Goal: Task Accomplishment & Management: Use online tool/utility

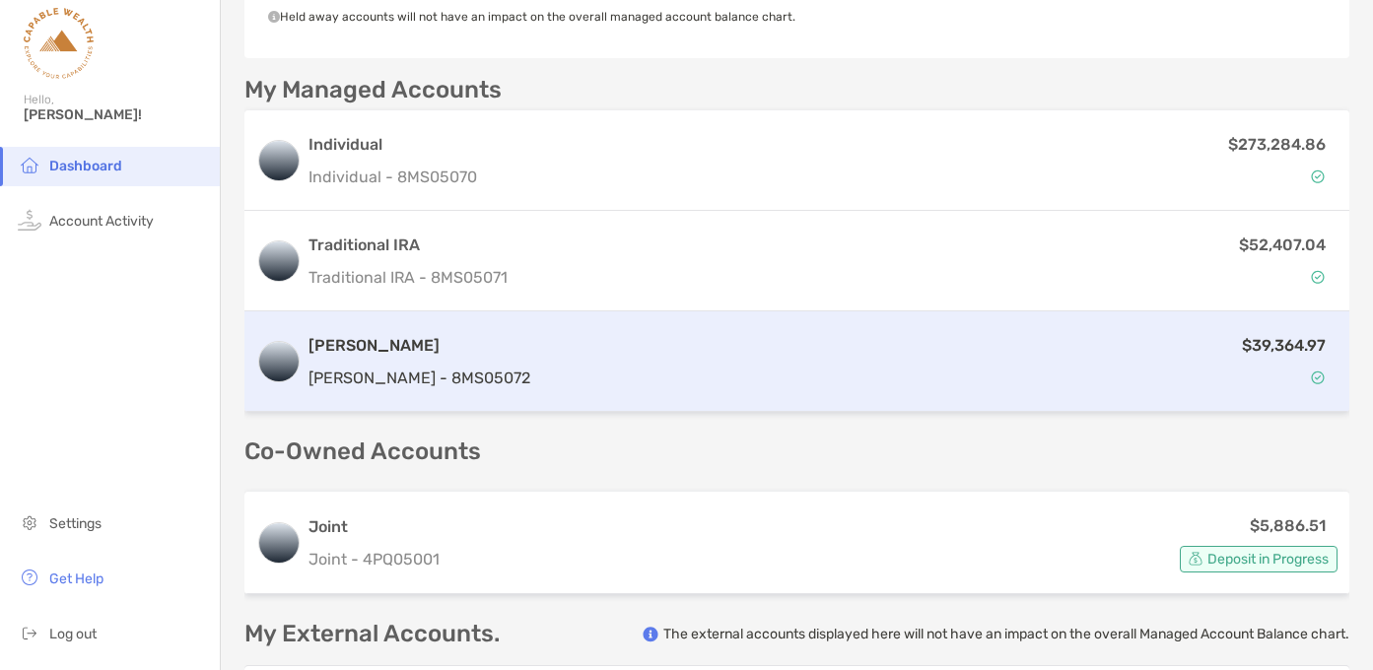
scroll to position [659, 0]
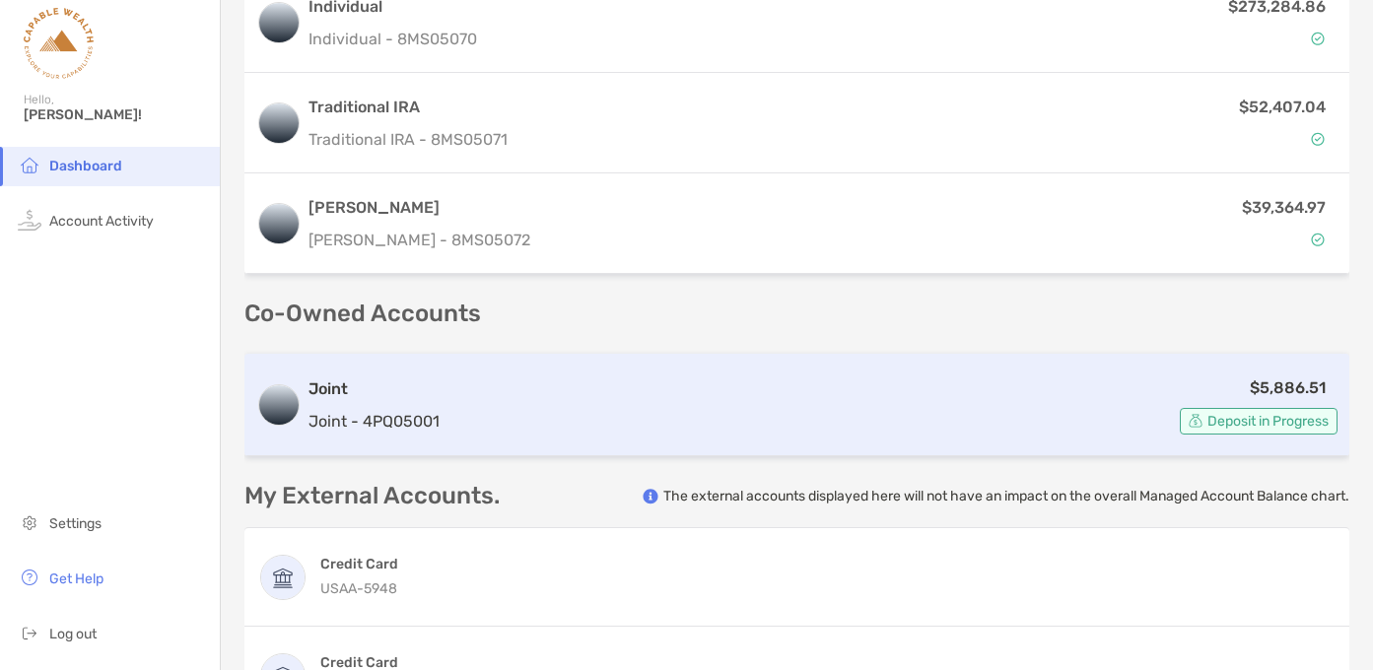
click at [972, 415] on div "$5,886.51 Deposit in Progress" at bounding box center [893, 405] width 890 height 59
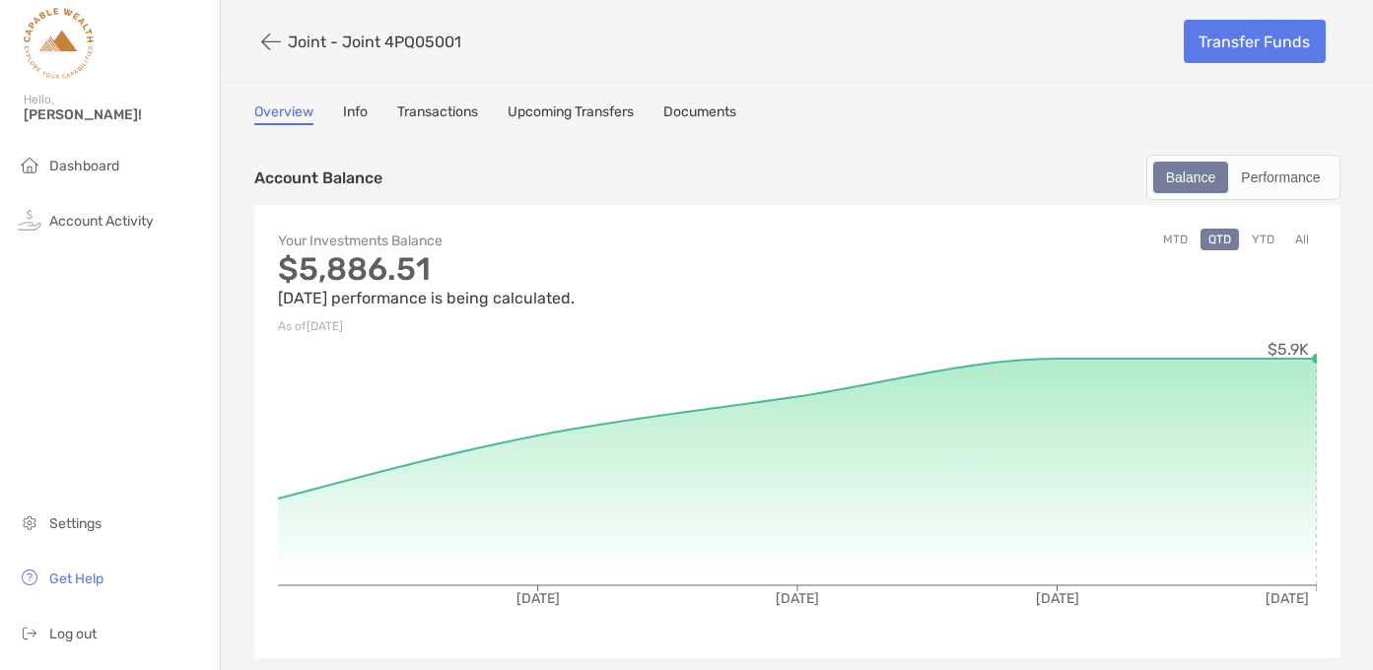
click at [432, 108] on link "Transactions" at bounding box center [437, 115] width 81 height 22
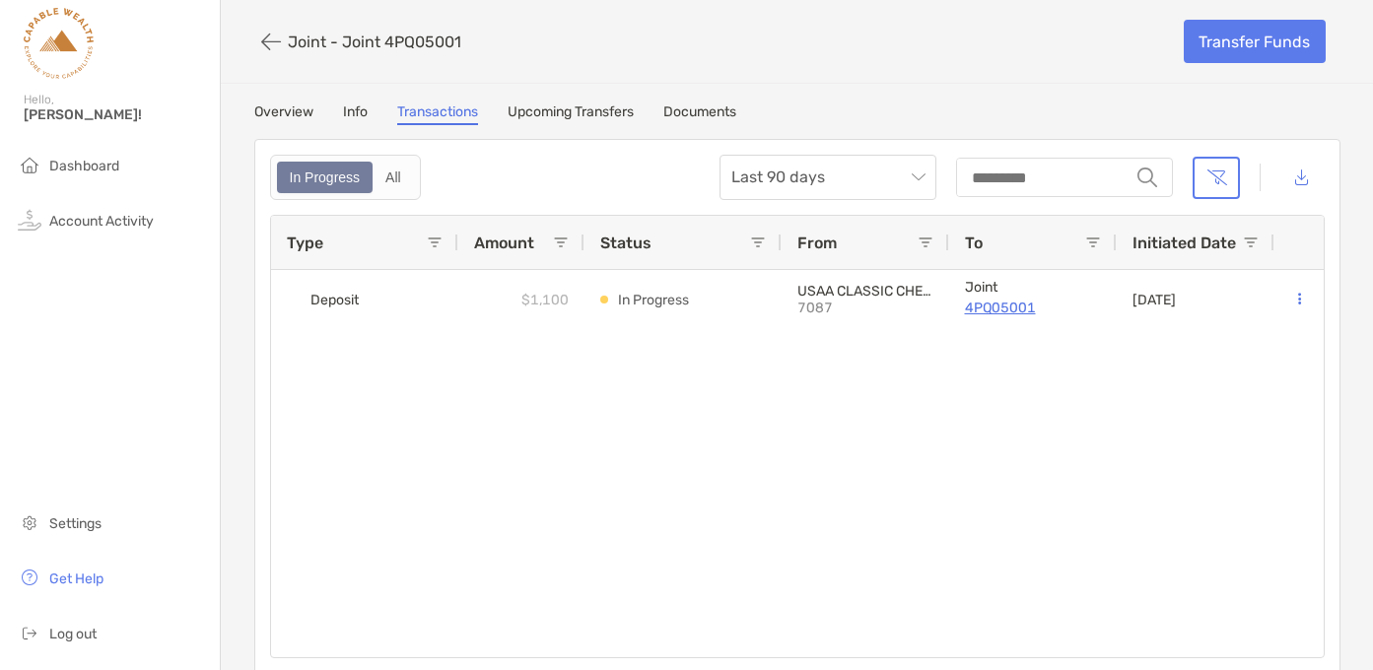
click at [577, 107] on link "Upcoming Transfers" at bounding box center [571, 115] width 126 height 22
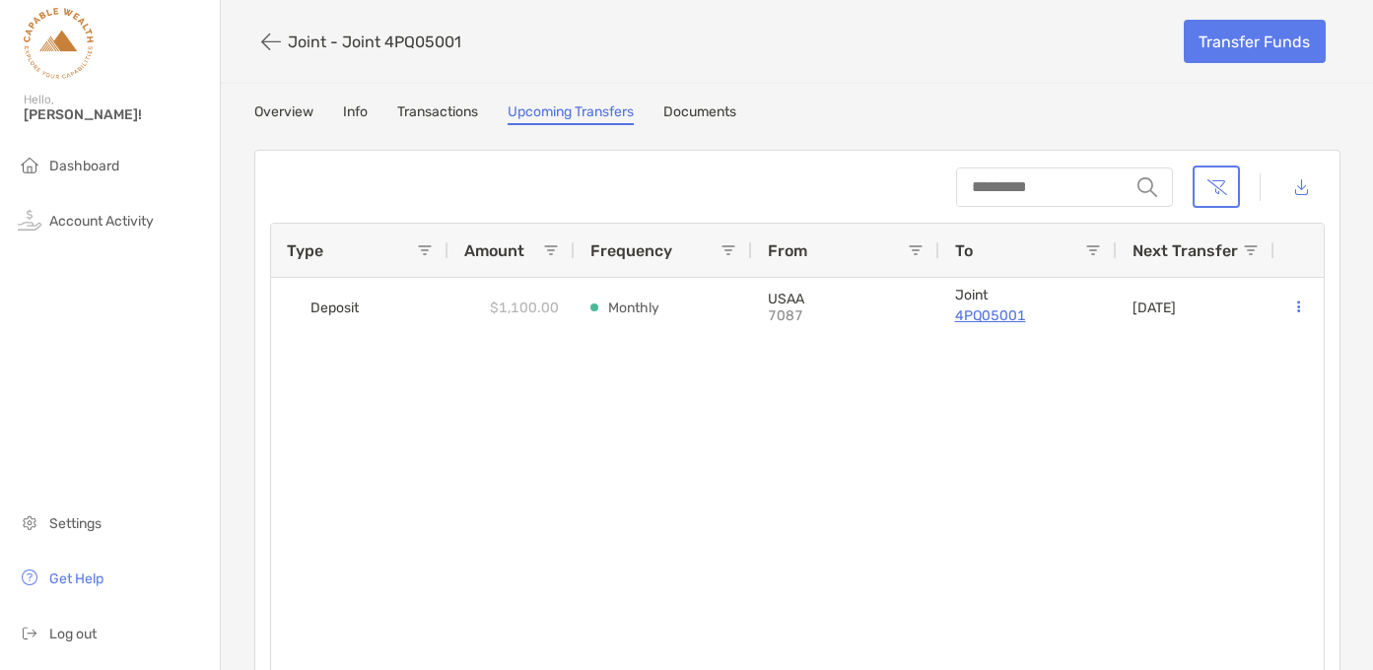
click at [755, 394] on div "Deposit $1,100.00 Monthly USAA 7087 Joint 4PQ05001 [DATE]" at bounding box center [797, 486] width 1053 height 417
click at [875, 117] on div "Overview Info Transactions Upcoming Transfers Documents" at bounding box center [797, 115] width 1086 height 22
click at [97, 165] on span "Dashboard" at bounding box center [84, 166] width 70 height 17
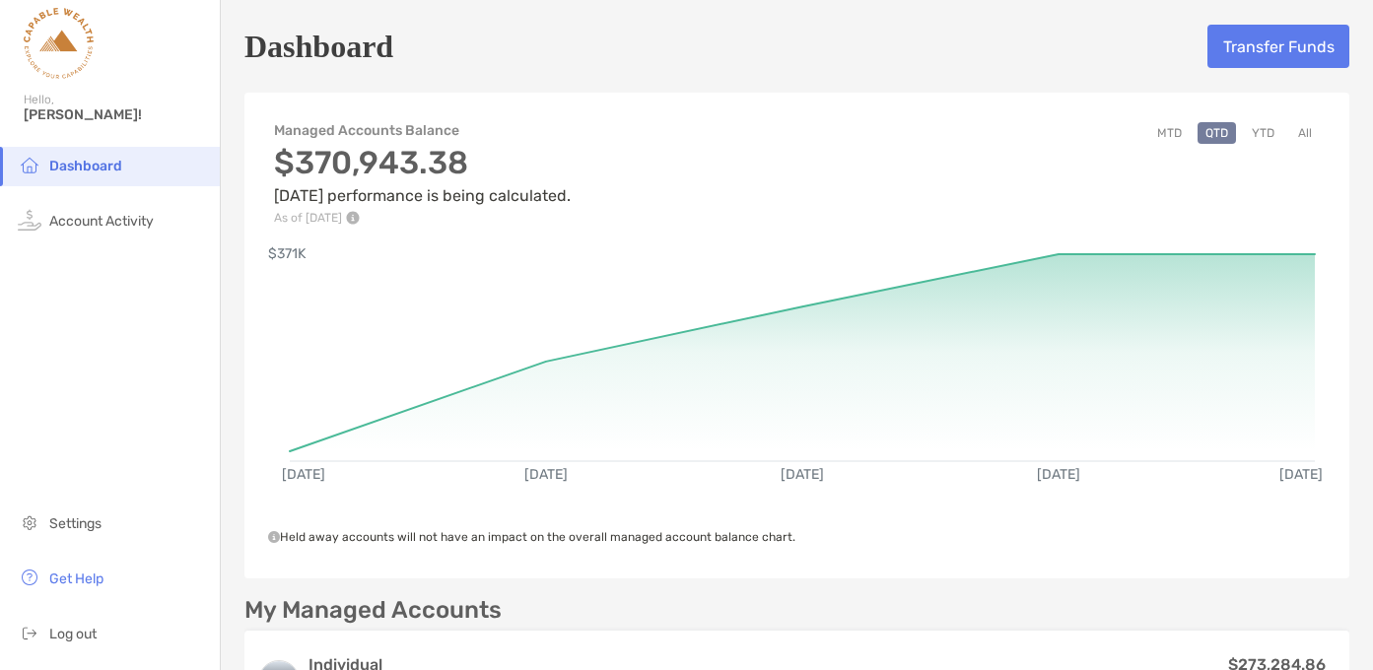
click at [703, 37] on div "Dashboard Transfer Funds" at bounding box center [797, 46] width 1105 height 45
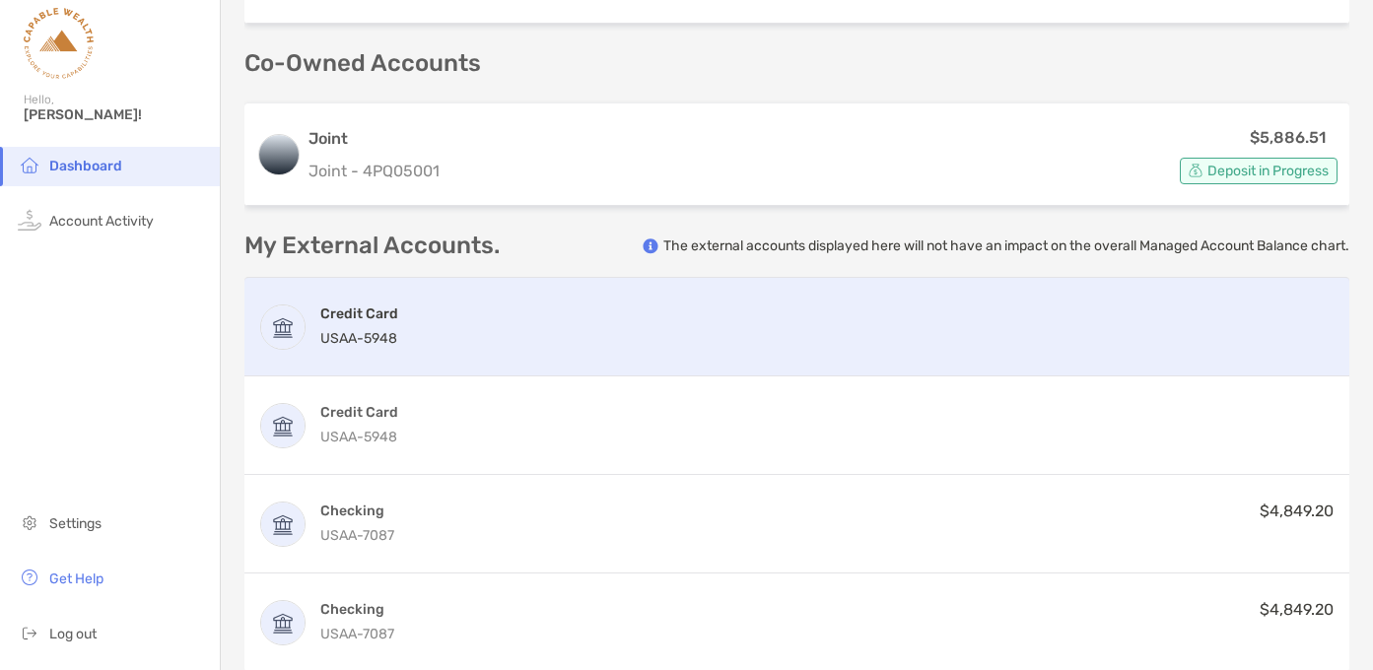
scroll to position [882, 0]
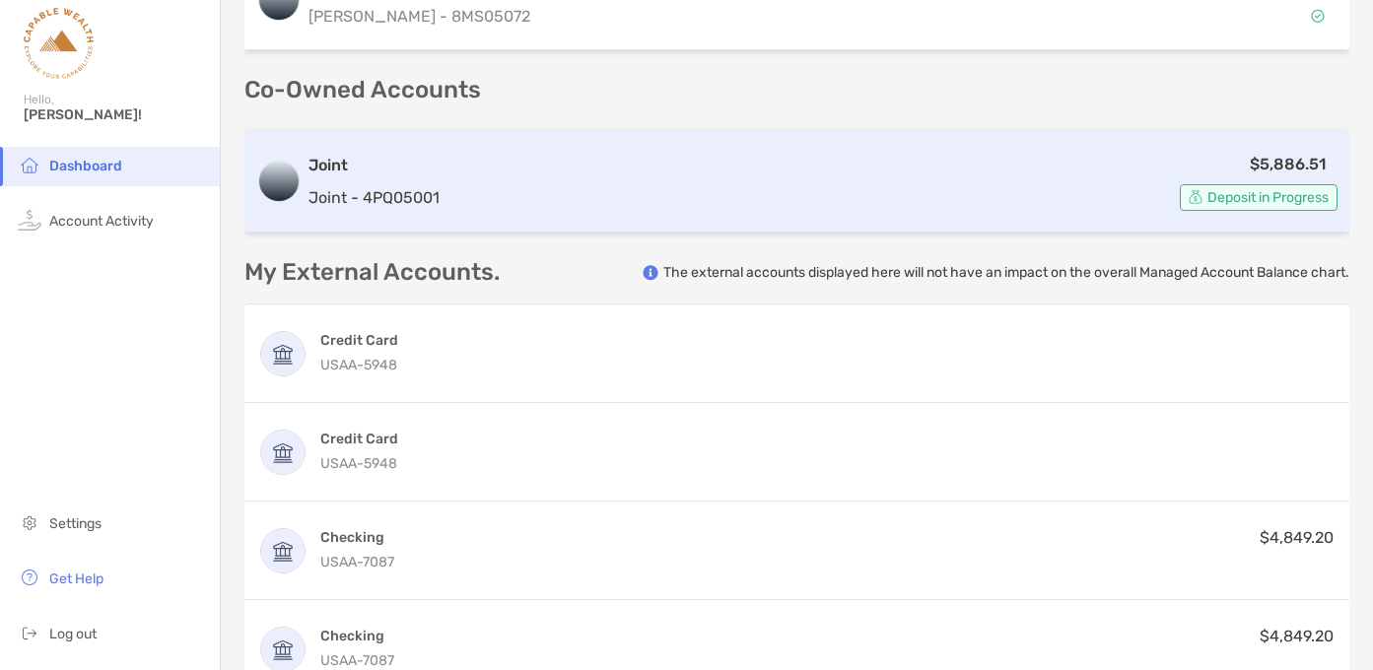
click at [559, 160] on div "$5,886.51 Deposit in Progress" at bounding box center [893, 181] width 890 height 59
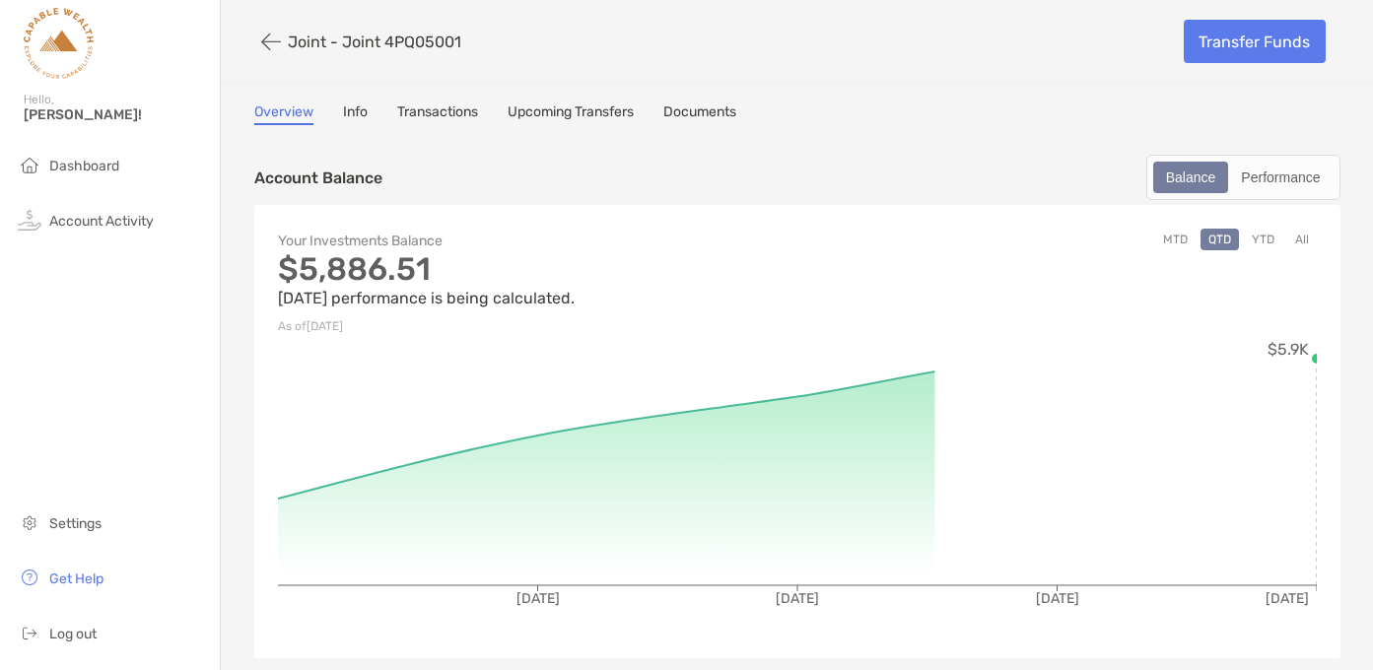
click at [441, 111] on link "Transactions" at bounding box center [437, 115] width 81 height 22
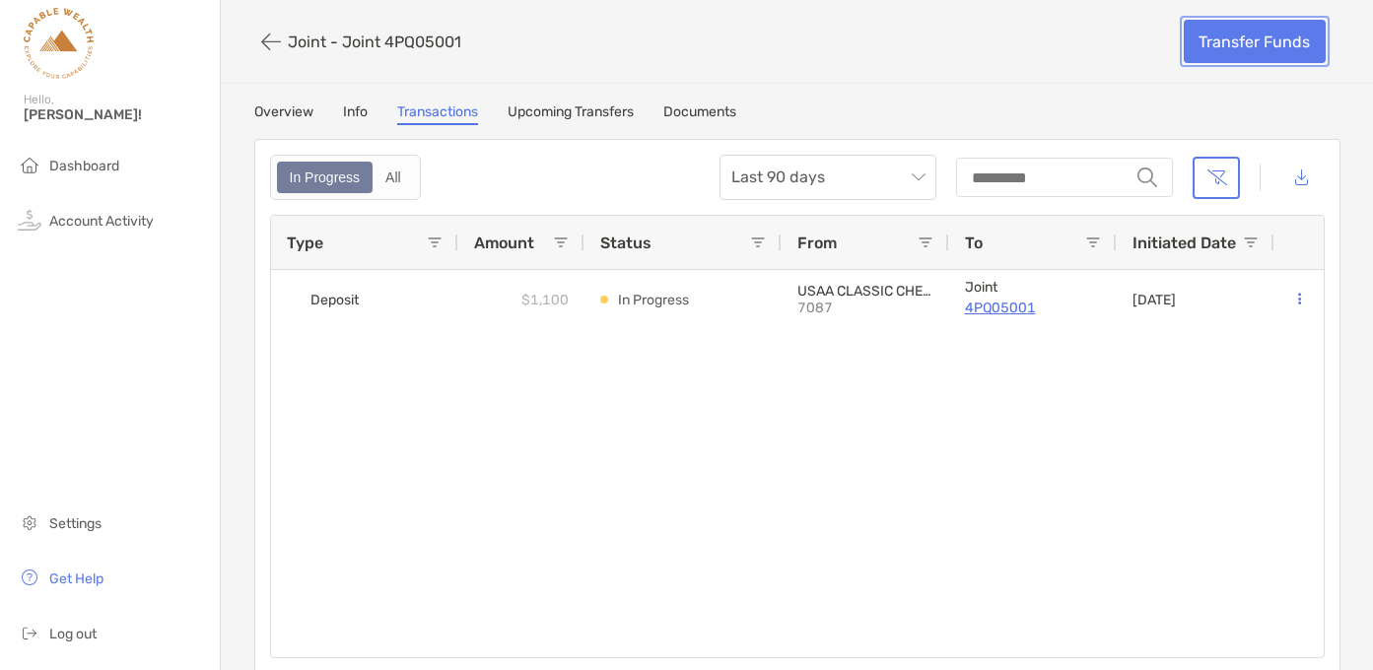
click at [1232, 49] on link "Transfer Funds" at bounding box center [1255, 41] width 142 height 43
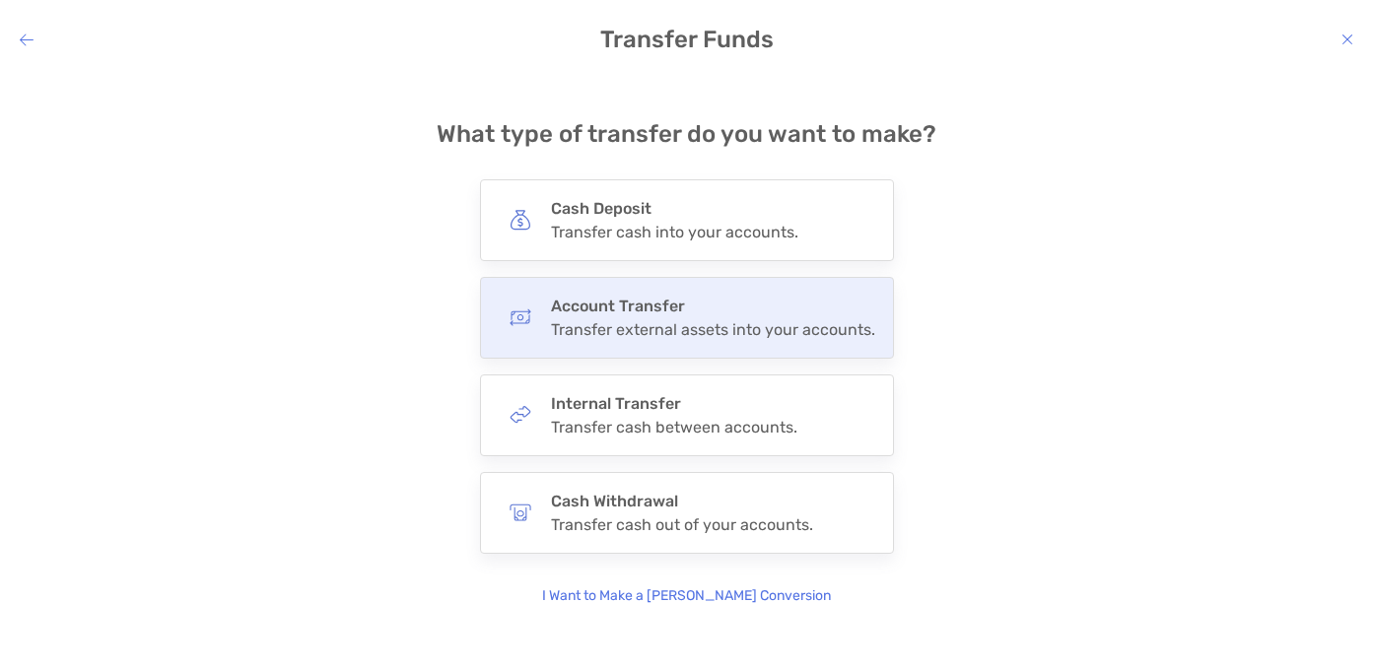
click at [772, 311] on h4 "Account Transfer" at bounding box center [713, 306] width 324 height 19
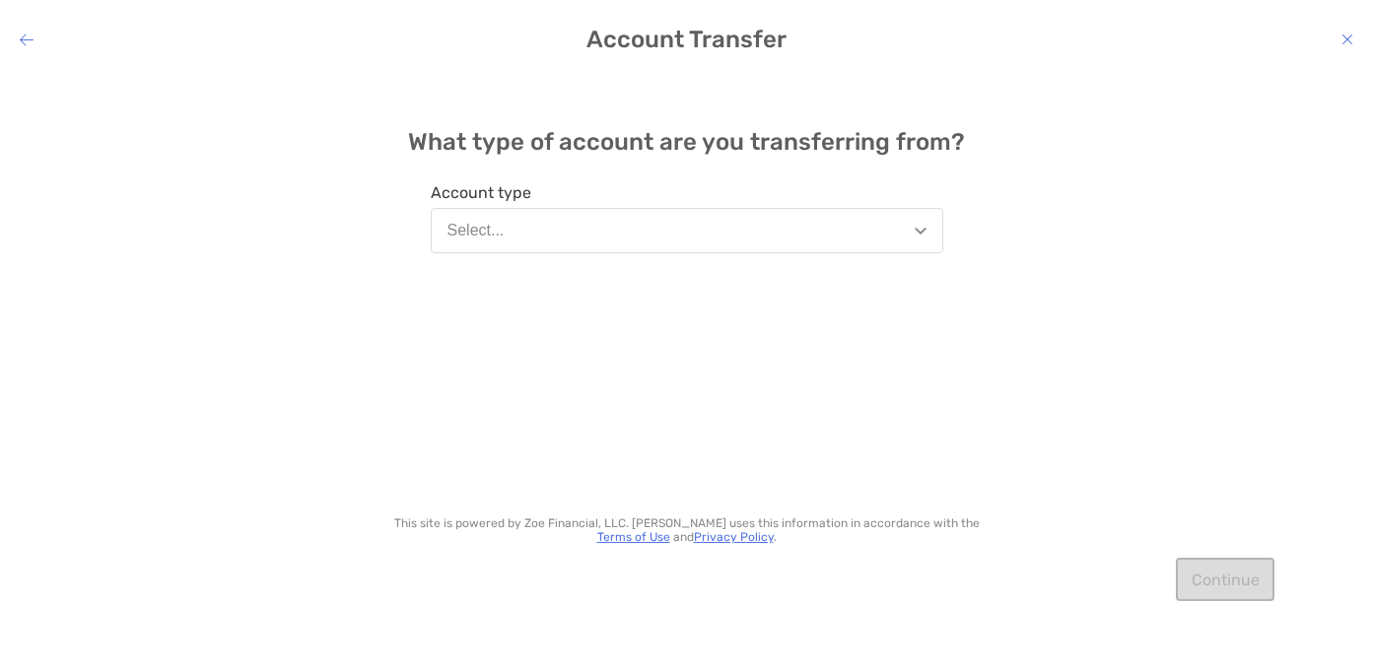
click at [725, 239] on button "Select..." at bounding box center [687, 230] width 513 height 45
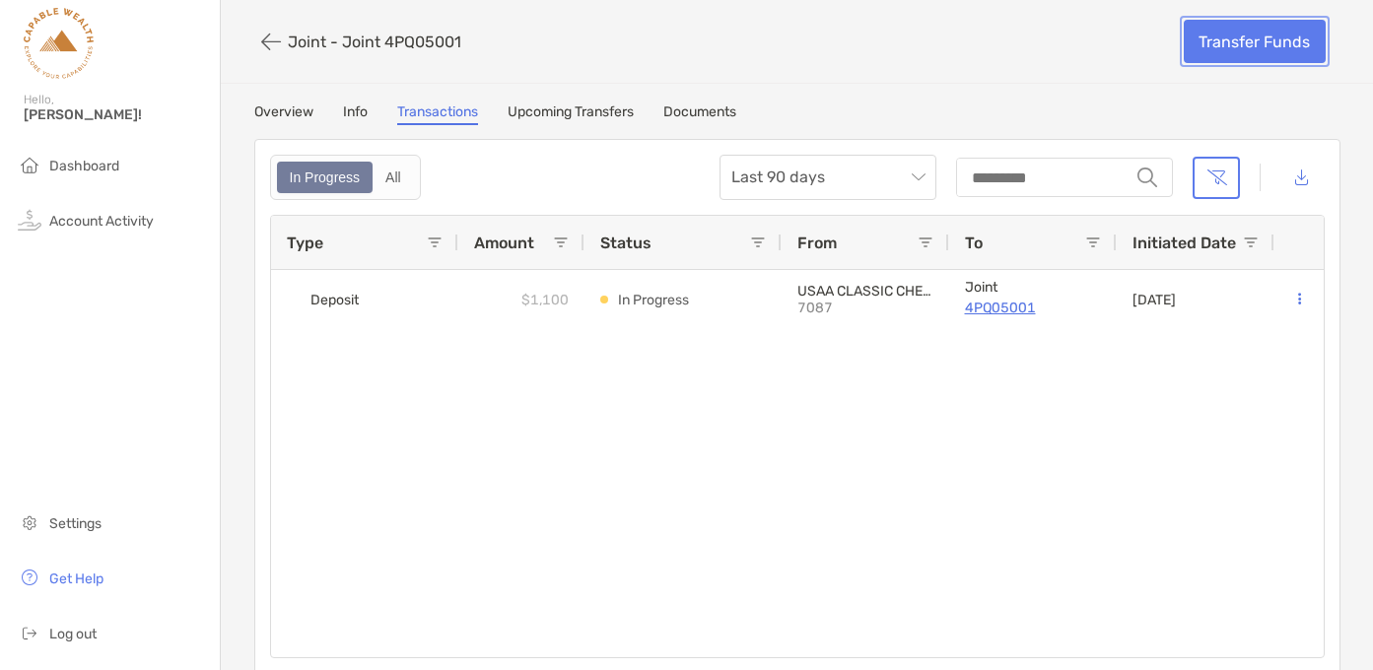
click at [1243, 54] on link "Transfer Funds" at bounding box center [1255, 41] width 142 height 43
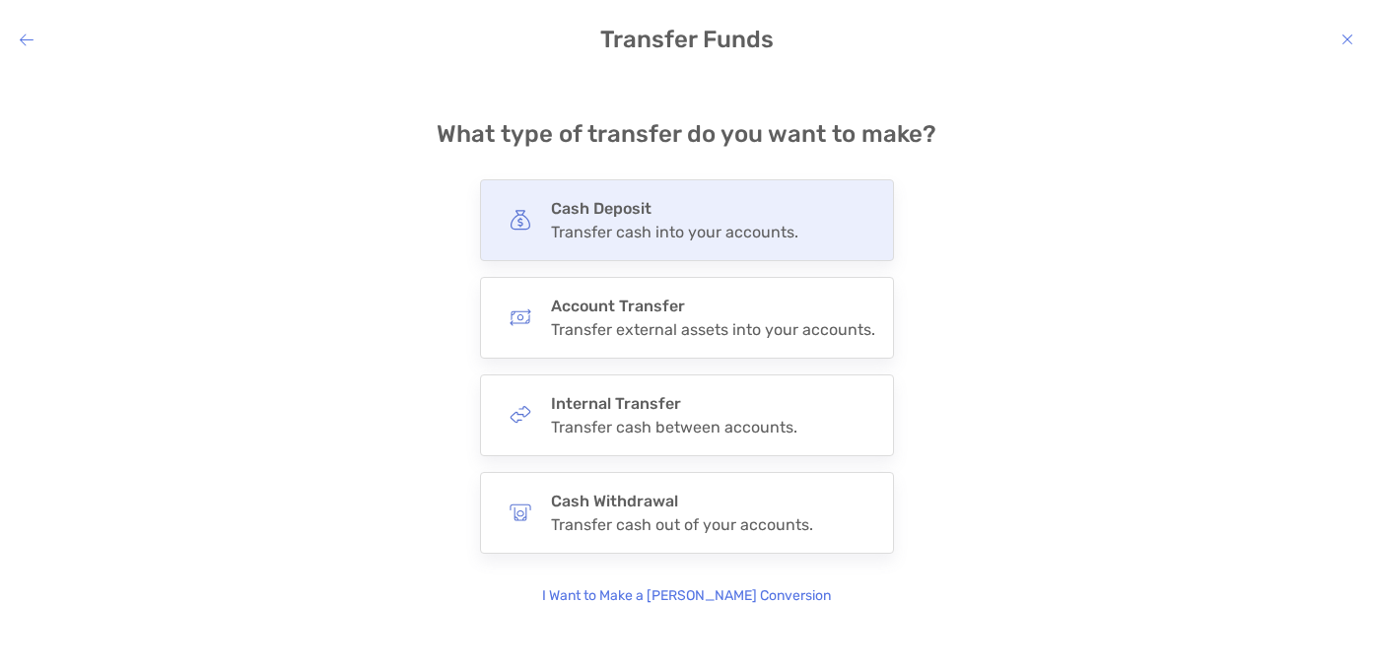
click at [752, 225] on div "Transfer cash into your accounts." at bounding box center [674, 232] width 247 height 19
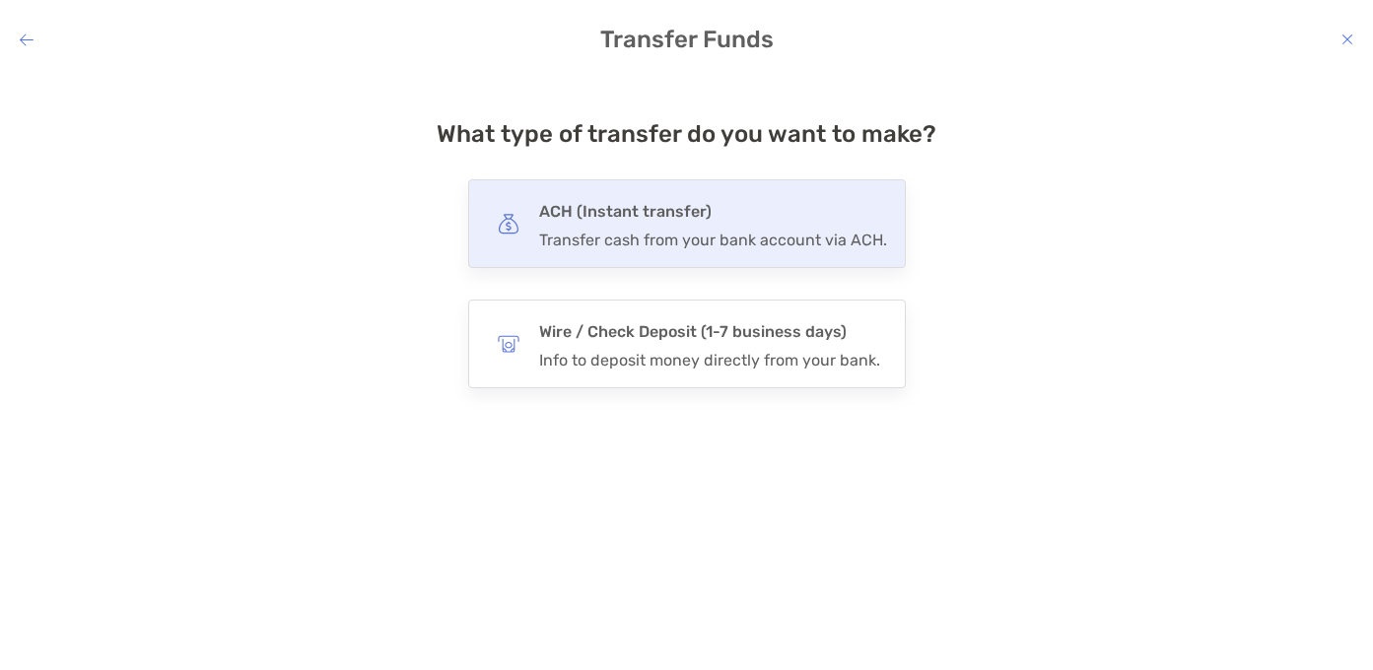
click at [655, 234] on div "Transfer cash from your bank account via ACH." at bounding box center [713, 240] width 348 height 19
click at [0, 0] on input "***" at bounding box center [0, 0] width 0 height 0
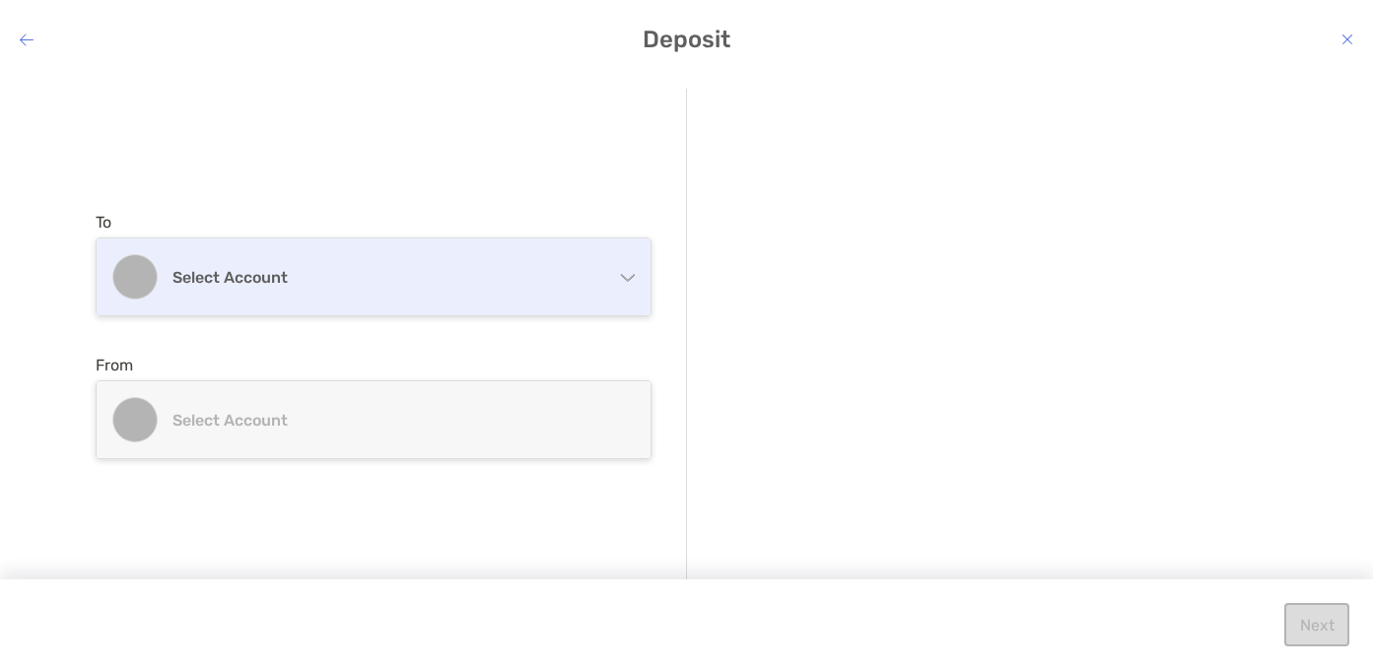
click at [455, 263] on div "Select account" at bounding box center [374, 277] width 554 height 77
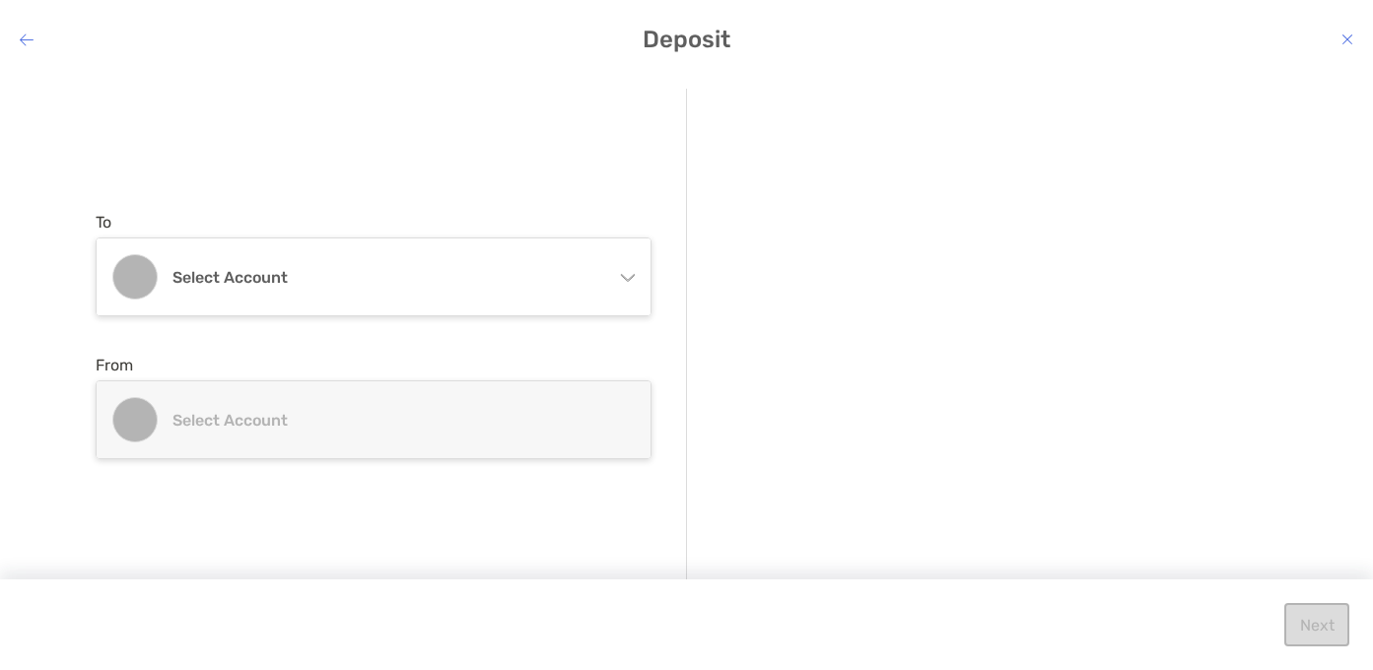
click at [344, 171] on div "To Select account Individual Individual 8MS05070 - [PERSON_NAME] Traditional IR…" at bounding box center [392, 336] width 592 height 495
click at [30, 40] on icon "modal" at bounding box center [27, 40] width 14 height 16
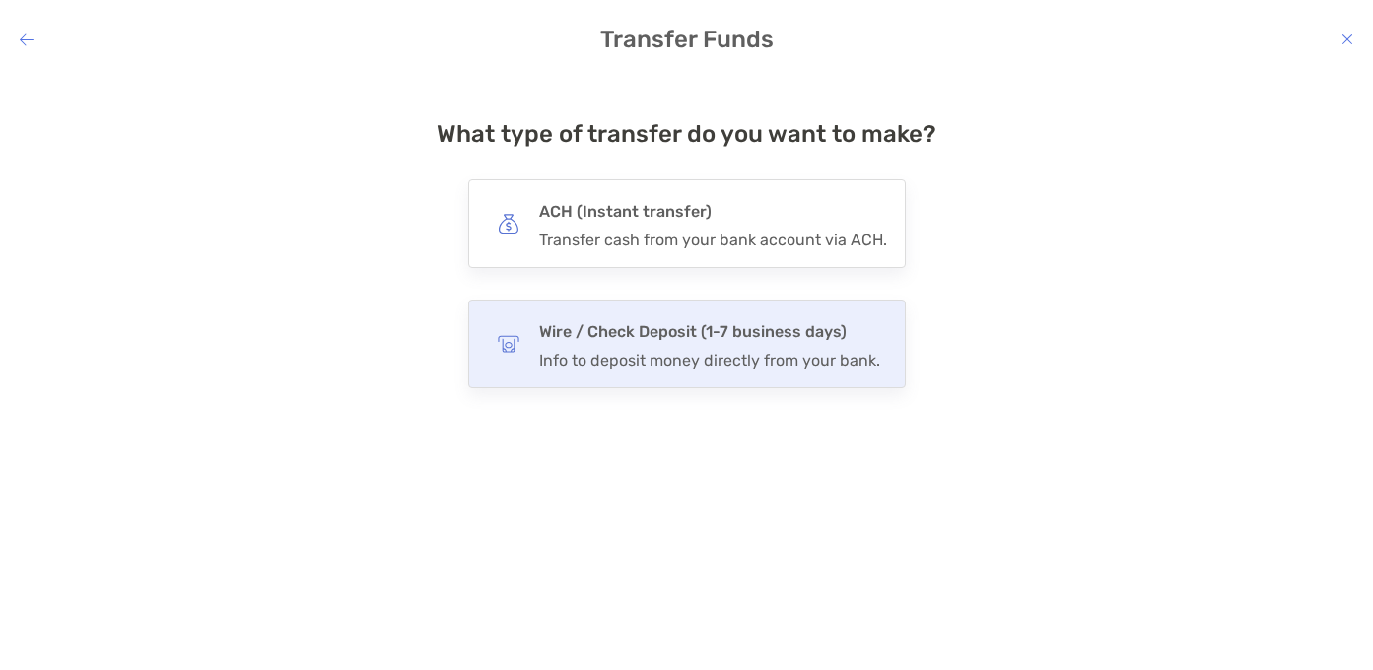
click at [605, 346] on div "Wire / Check Deposit (1-7 business days) Info to deposit money directly from yo…" at bounding box center [709, 343] width 341 height 51
click at [0, 0] on input "****" at bounding box center [0, 0] width 0 height 0
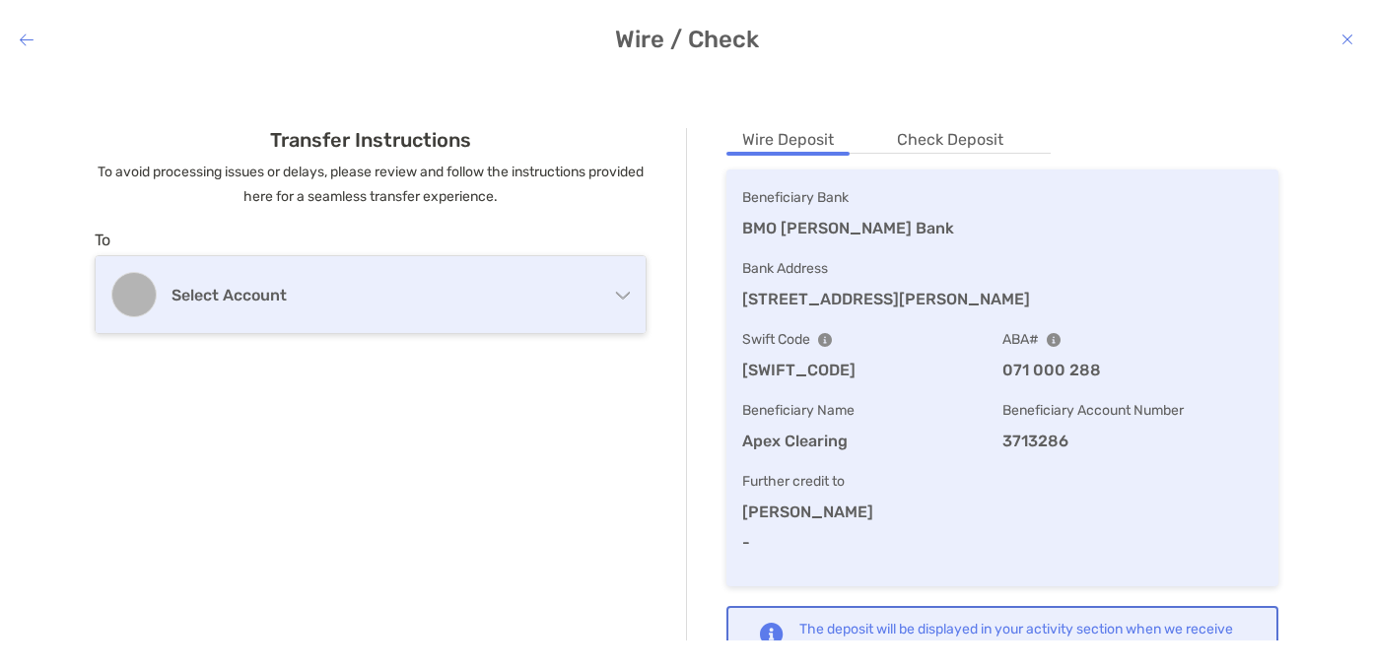
click at [549, 301] on h4 "Select account" at bounding box center [383, 295] width 422 height 19
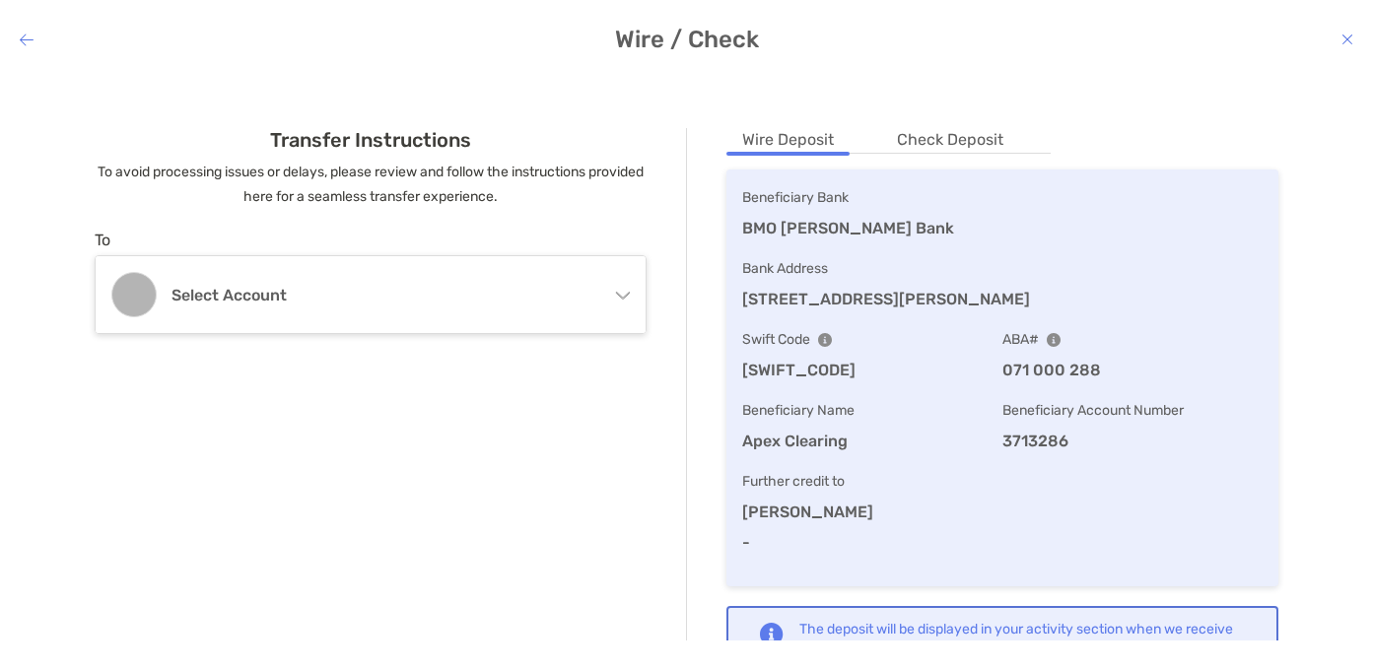
click at [263, 31] on h4 "Wire / Check" at bounding box center [686, 40] width 1373 height 28
click at [28, 24] on div "Wire / Check Transfer Instructions To avoid processing issues or delays, please…" at bounding box center [686, 335] width 1373 height 670
click at [24, 43] on icon "modal" at bounding box center [27, 40] width 14 height 16
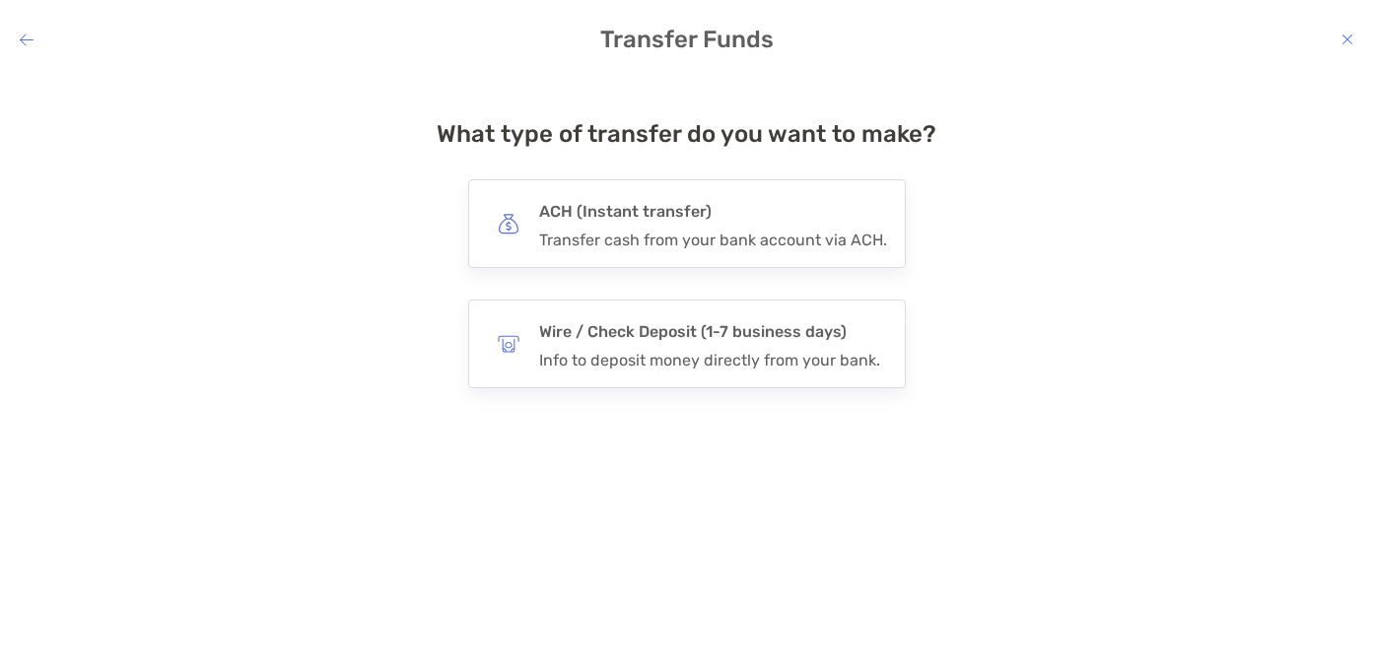
click at [18, 40] on h4 "Transfer Funds" at bounding box center [686, 40] width 1373 height 28
click at [27, 38] on icon "modal" at bounding box center [27, 40] width 14 height 16
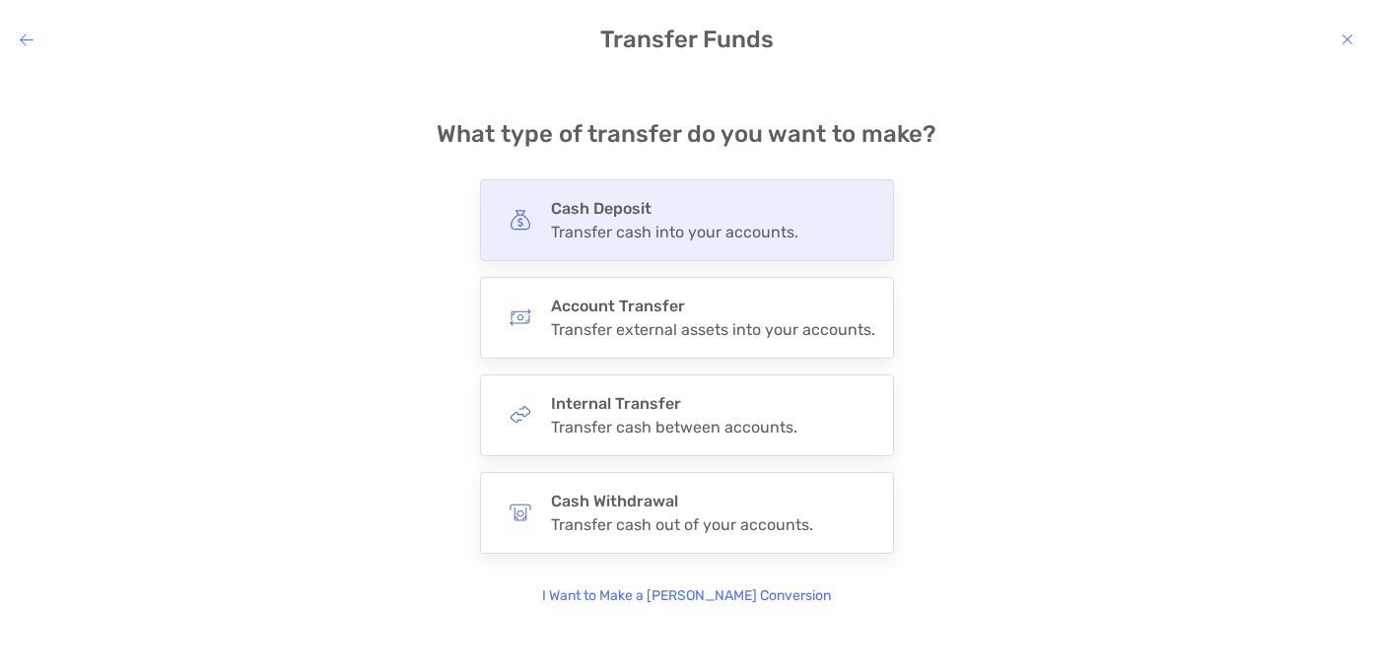
click at [714, 223] on div "Transfer cash into your accounts." at bounding box center [674, 232] width 247 height 19
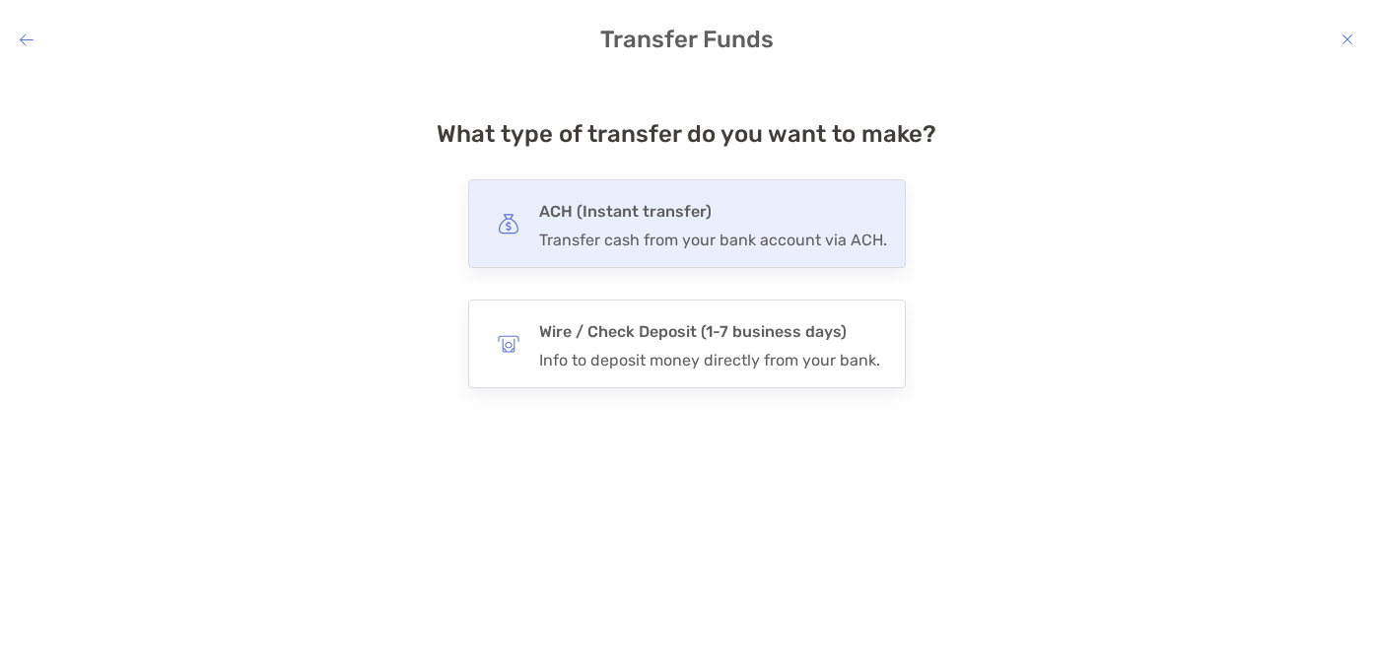
click at [803, 223] on h4 "ACH (Instant transfer)" at bounding box center [713, 212] width 348 height 28
click at [0, 0] on input "***" at bounding box center [0, 0] width 0 height 0
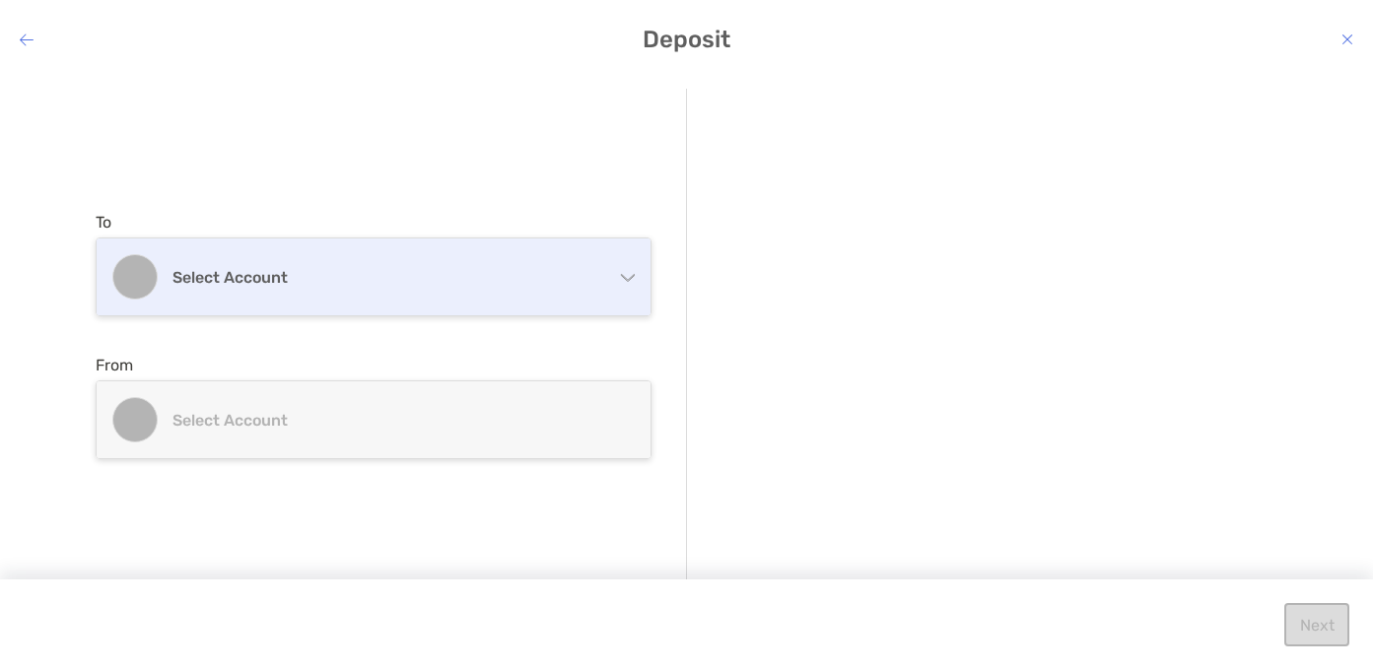
click at [368, 268] on h4 "Select account" at bounding box center [386, 277] width 426 height 19
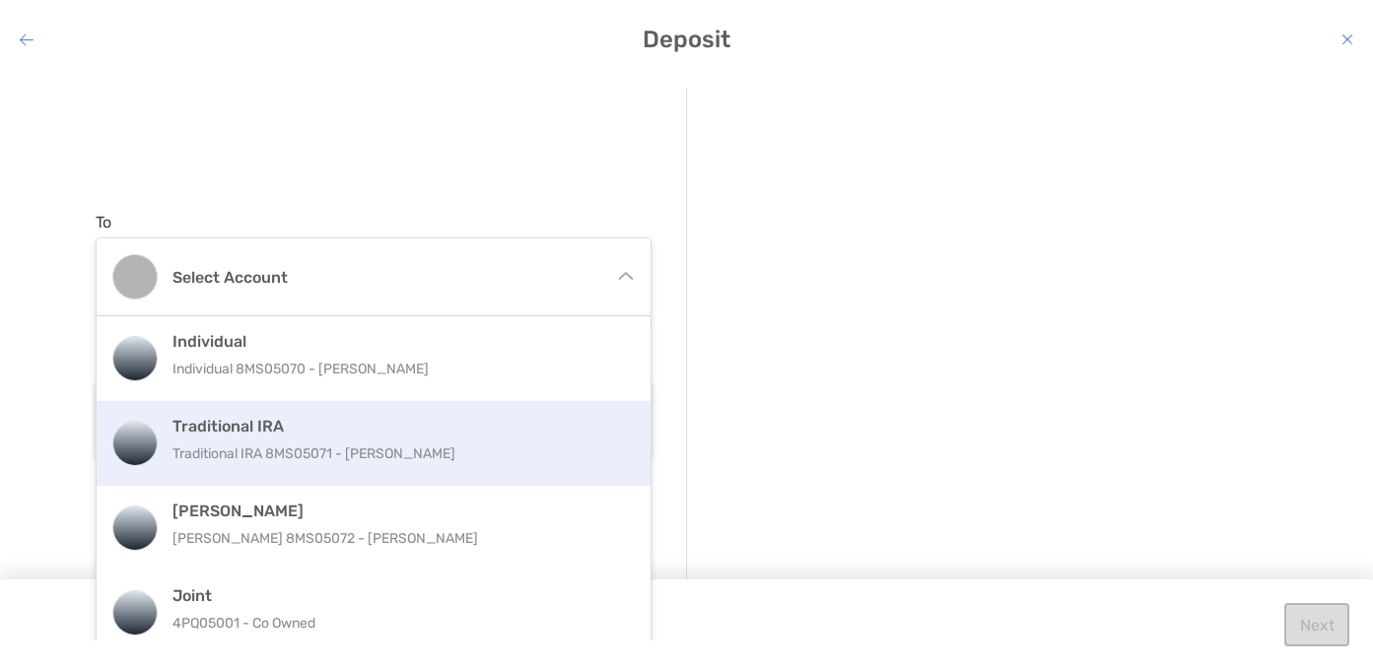
scroll to position [16, 0]
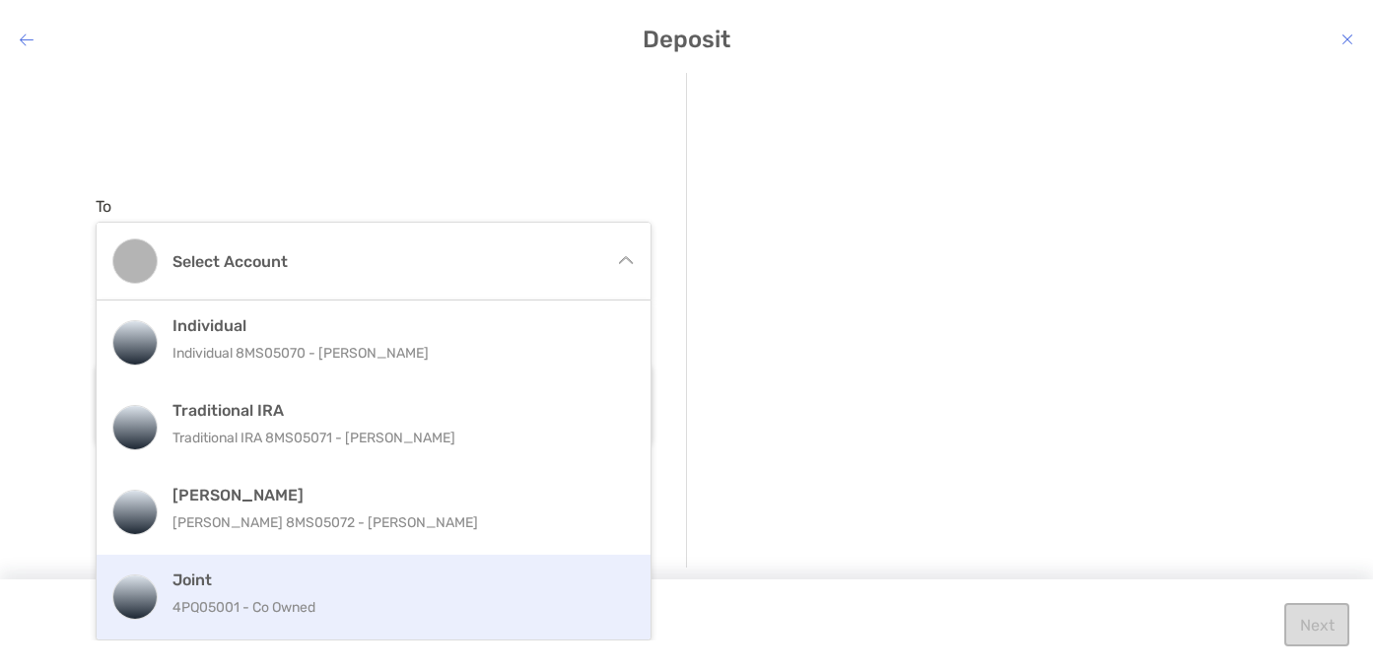
click at [289, 606] on p "4PQ05001 - Co Owned" at bounding box center [395, 607] width 445 height 25
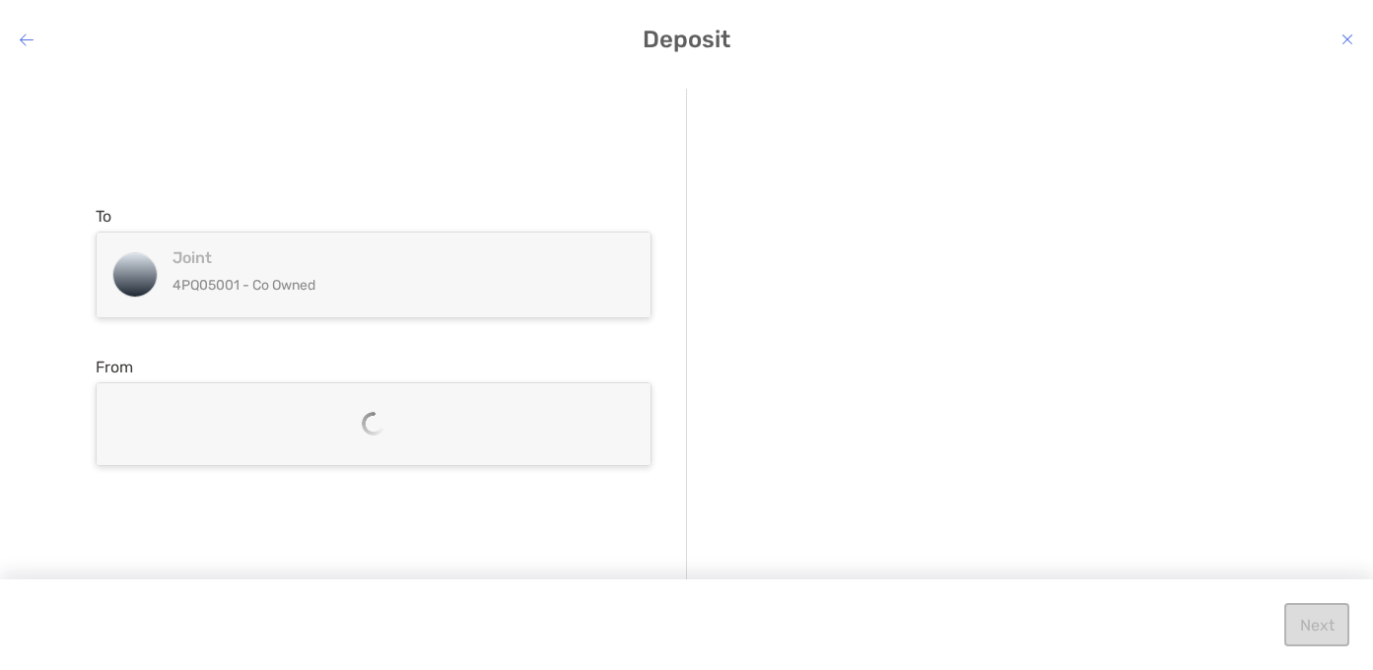
scroll to position [0, 0]
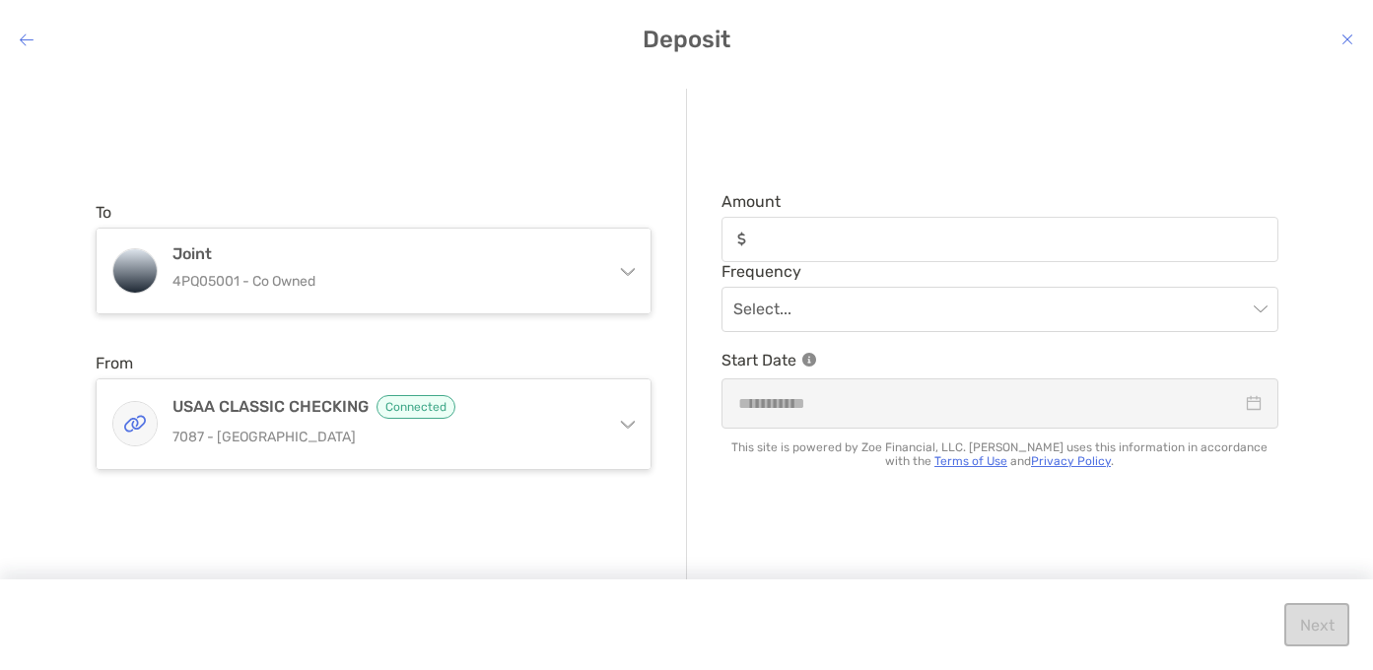
click at [37, 41] on h4 "Deposit" at bounding box center [686, 40] width 1373 height 28
click at [28, 36] on icon "modal" at bounding box center [27, 40] width 14 height 16
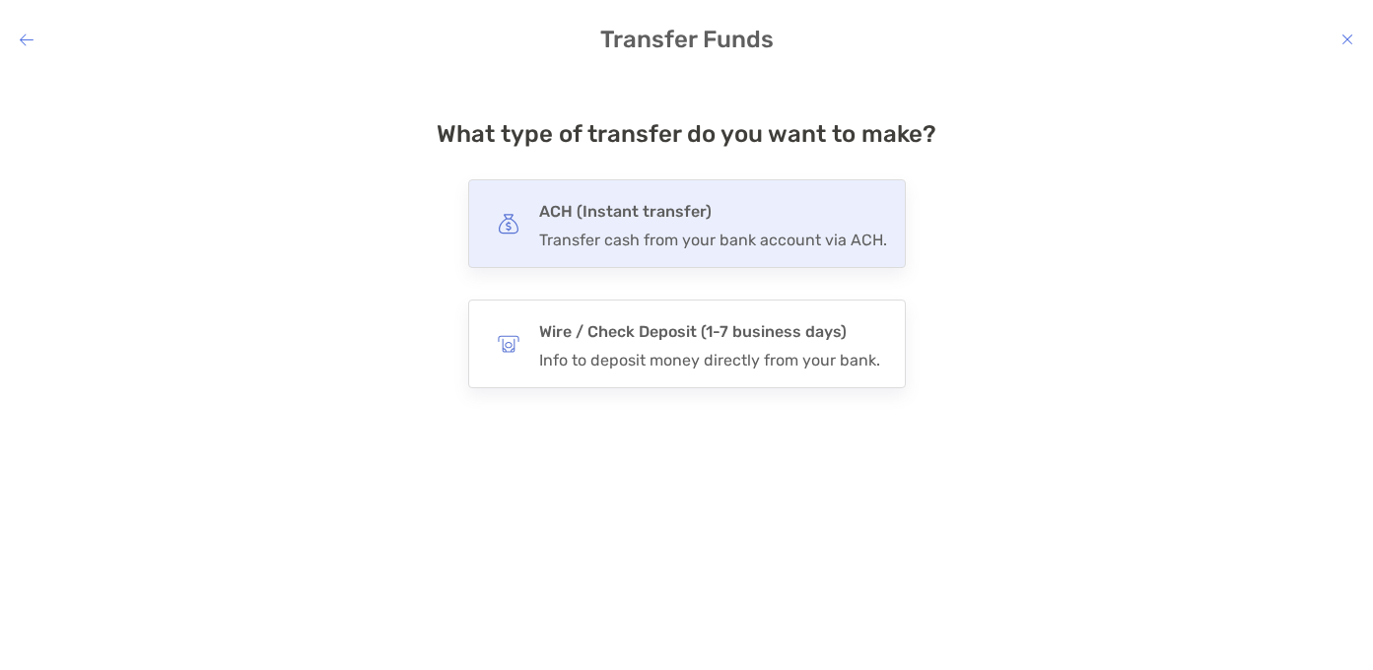
click at [594, 204] on h4 "ACH (Instant transfer)" at bounding box center [713, 212] width 348 height 28
click at [0, 0] on input "***" at bounding box center [0, 0] width 0 height 0
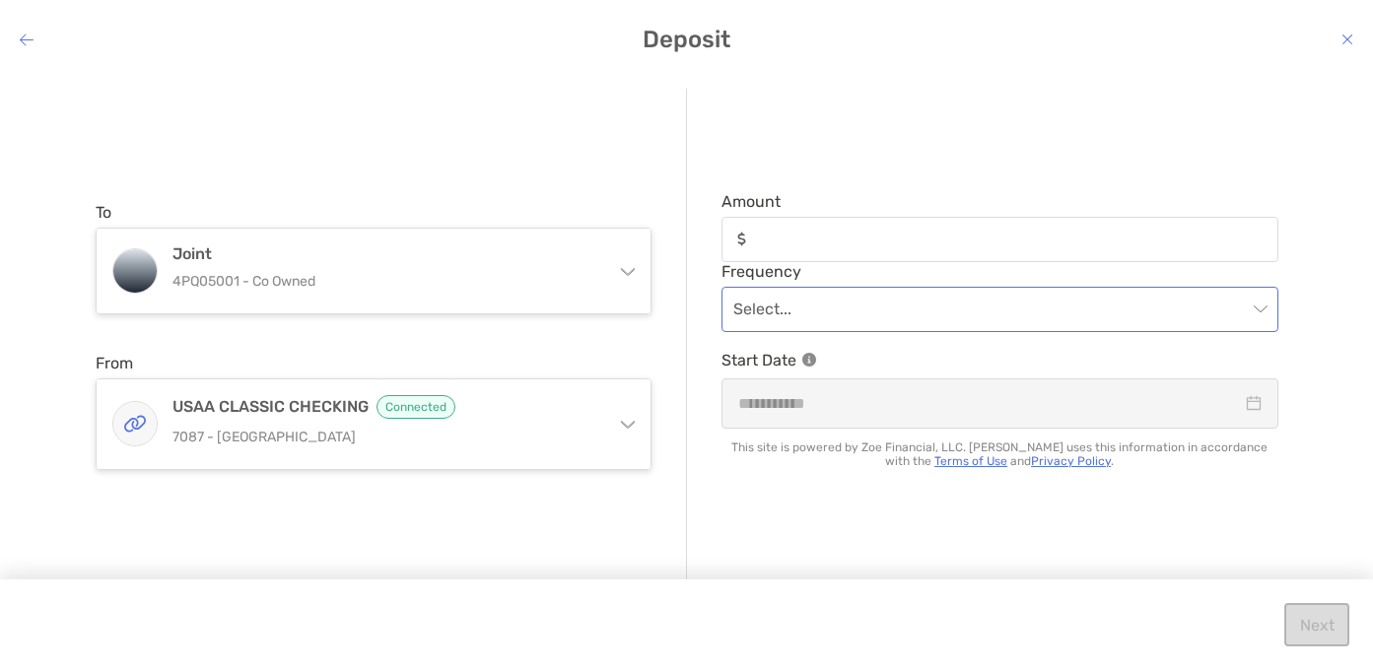
click at [802, 315] on input "modal" at bounding box center [991, 309] width 514 height 43
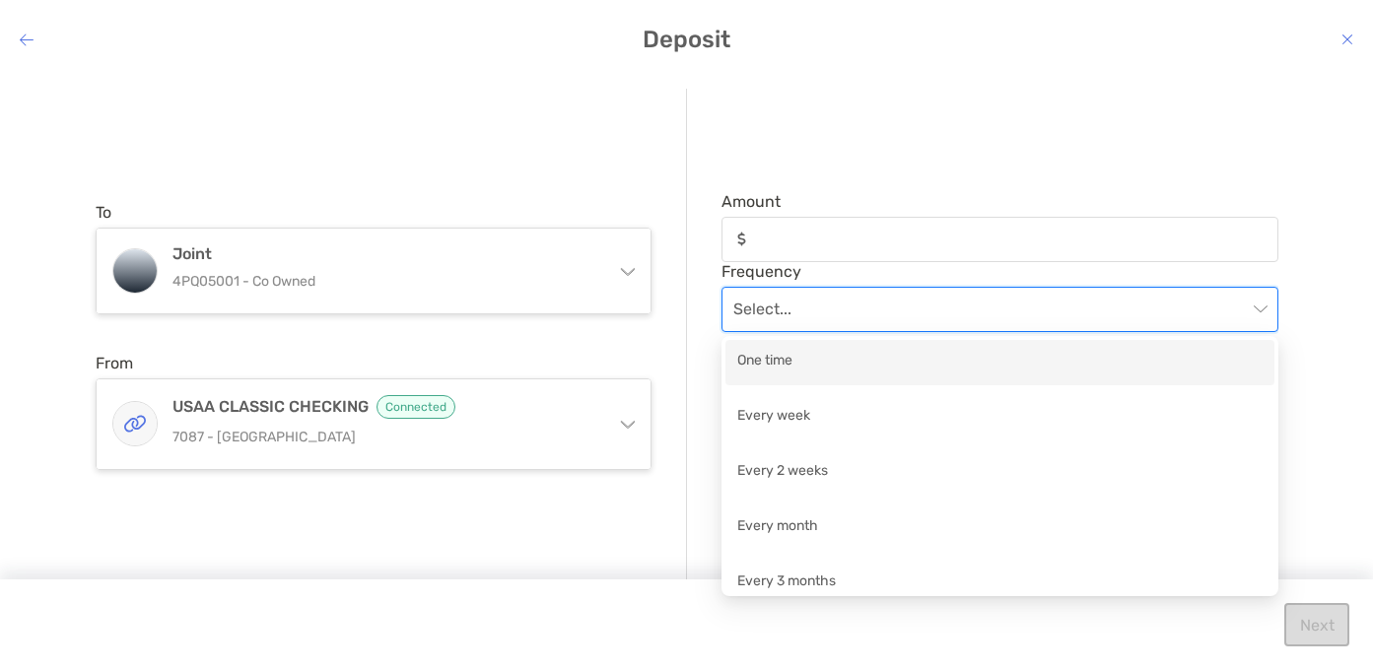
click at [607, 173] on div "To Joint 4PQ05001 - Co Owned Individual Individual 8MS05070 - [PERSON_NAME] Tra…" at bounding box center [392, 336] width 592 height 495
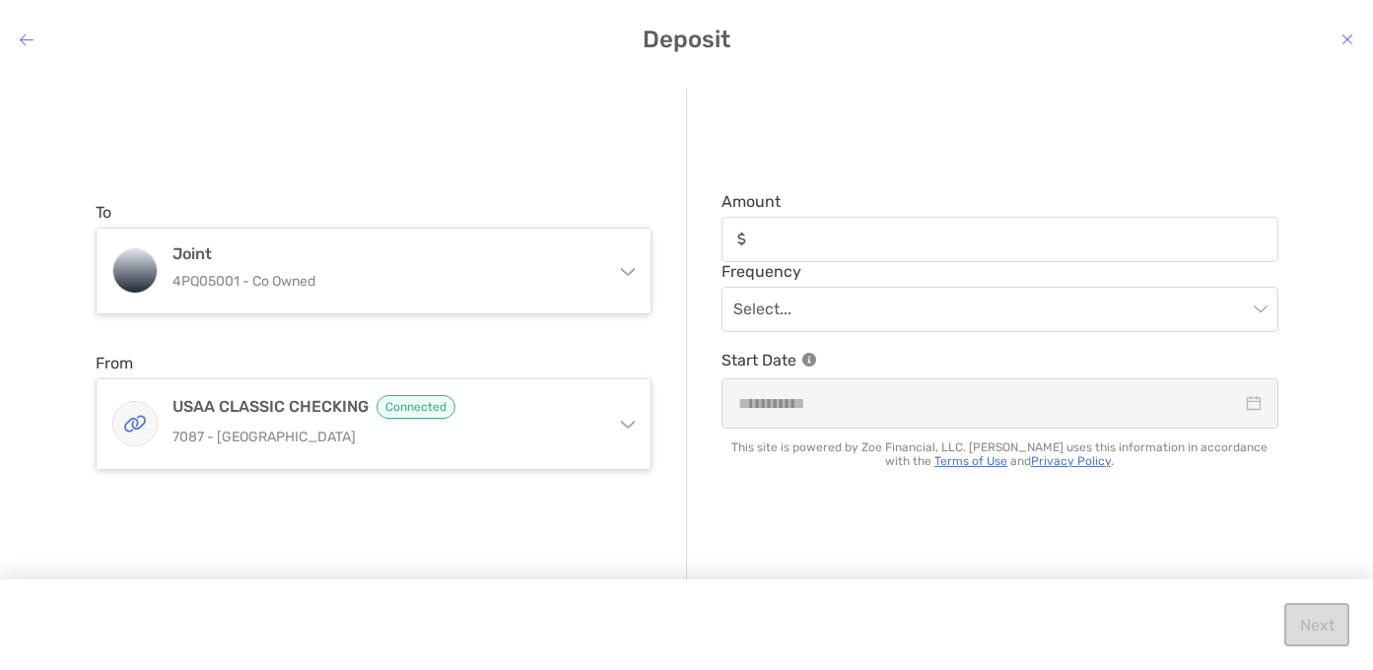
click at [24, 40] on icon "modal" at bounding box center [27, 40] width 14 height 16
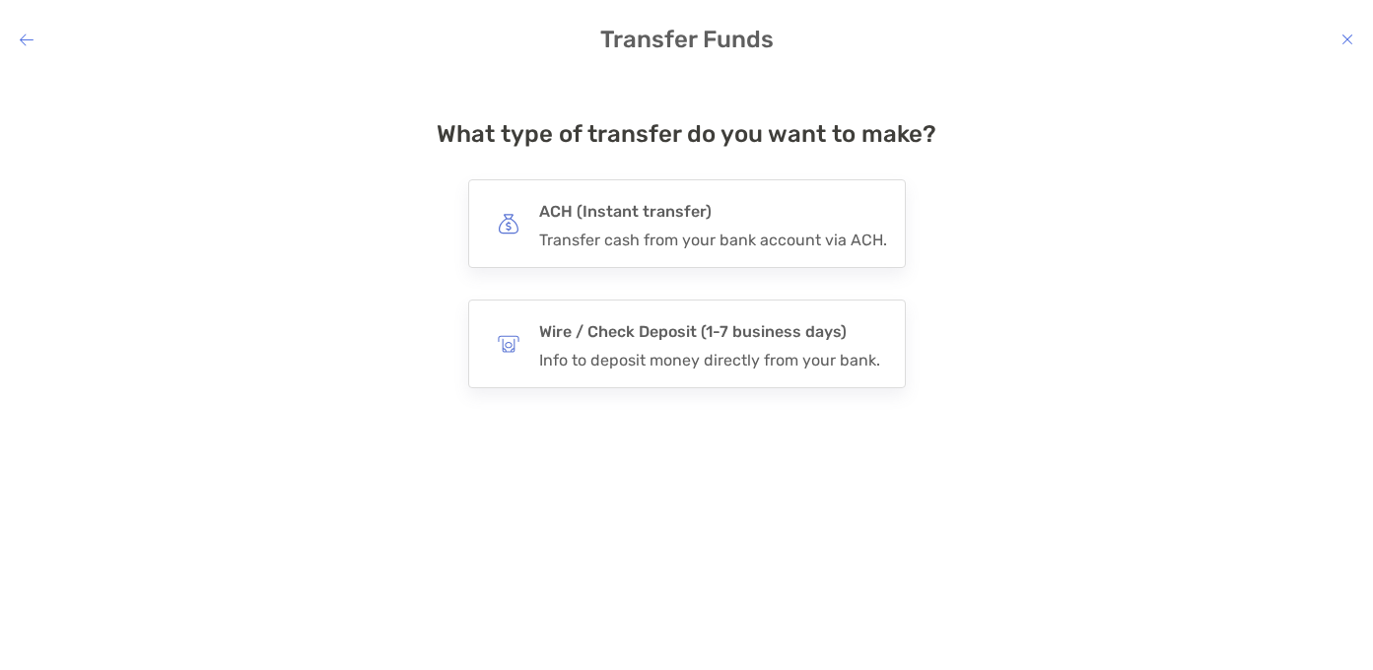
click at [24, 40] on icon "modal" at bounding box center [27, 40] width 14 height 16
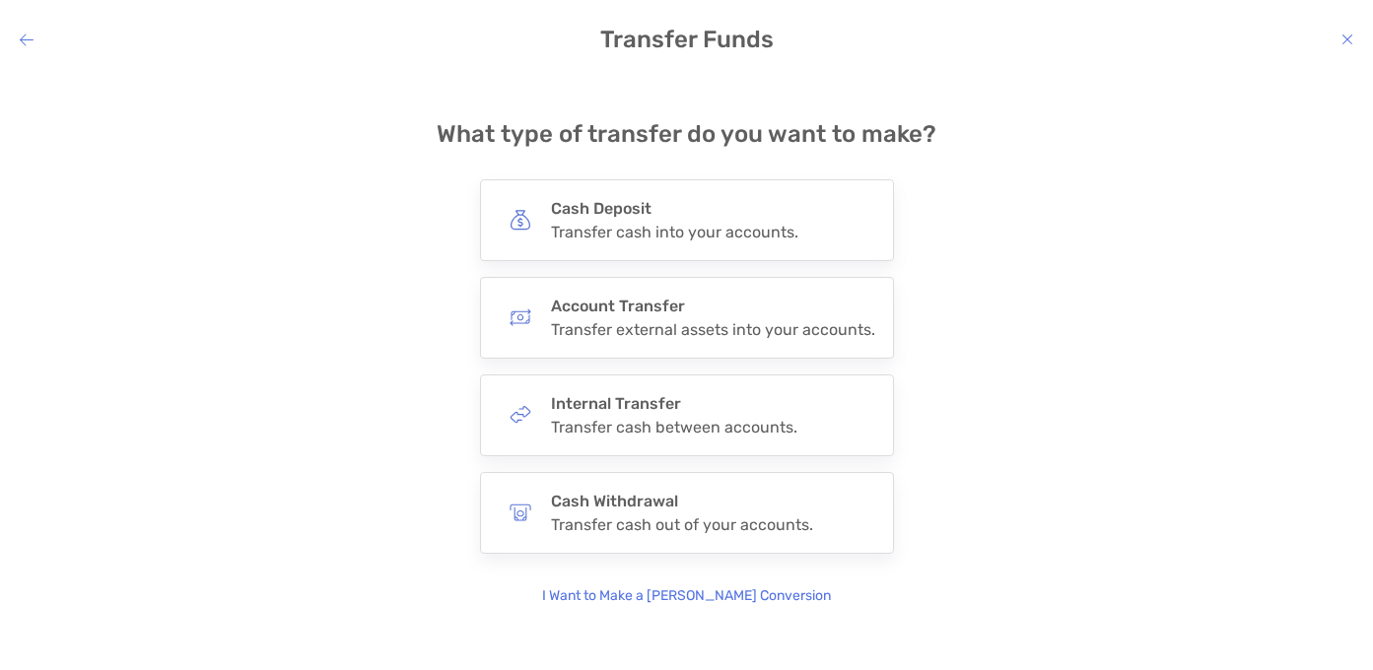
click at [24, 40] on icon "modal" at bounding box center [27, 40] width 14 height 16
click at [30, 38] on icon "modal" at bounding box center [27, 40] width 14 height 16
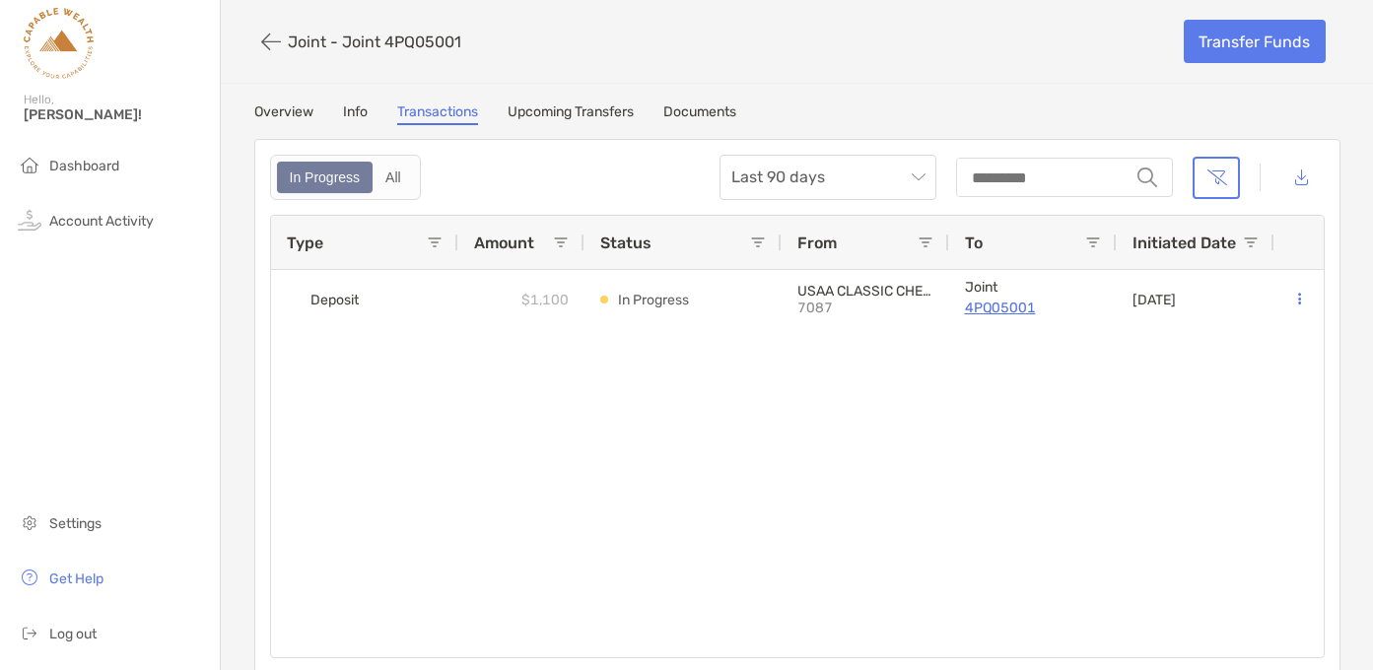
click at [222, 306] on div "Joint - Joint 4PQ05001 Transfer Funds Overview Info Transactions Upcoming Trans…" at bounding box center [797, 337] width 1153 height 674
click at [62, 164] on span "Dashboard" at bounding box center [84, 166] width 70 height 17
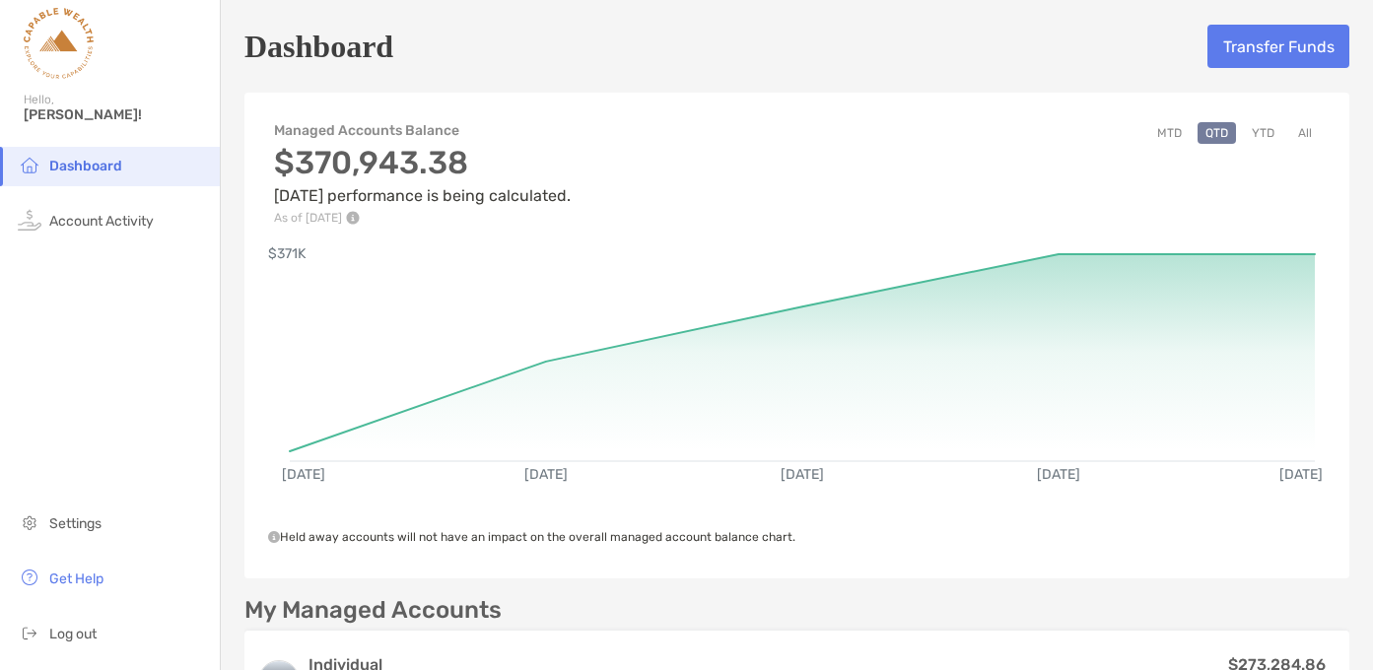
click at [1268, 132] on button "YTD" at bounding box center [1263, 133] width 38 height 22
